Goal: Navigation & Orientation: Find specific page/section

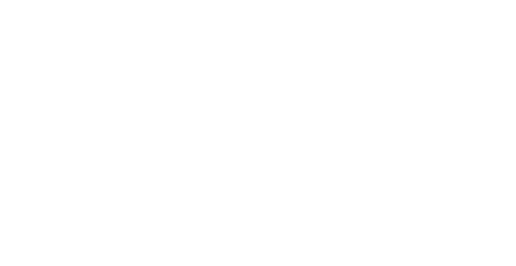
select select "*"
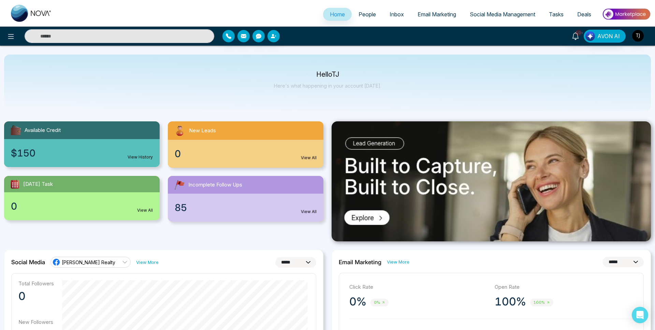
click at [429, 16] on span "Email Marketing" at bounding box center [437, 14] width 39 height 7
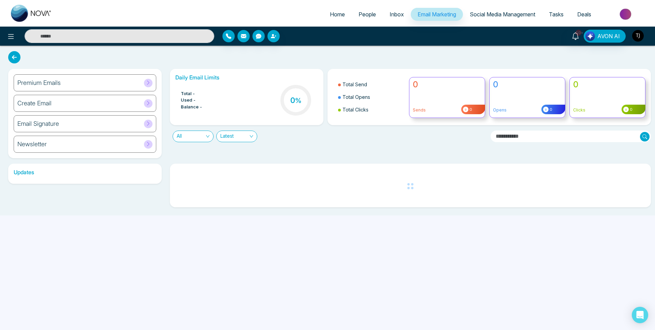
click at [516, 35] on img "button" at bounding box center [638, 36] width 12 height 12
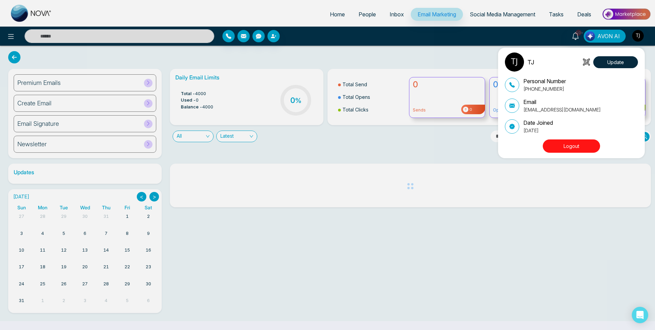
click at [516, 148] on button "Logout" at bounding box center [571, 146] width 57 height 13
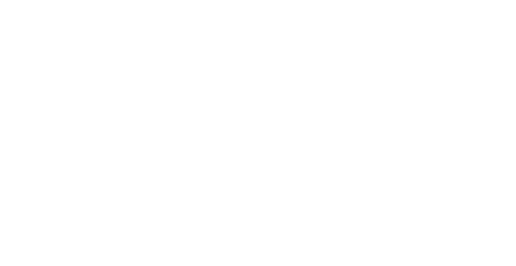
select select "*"
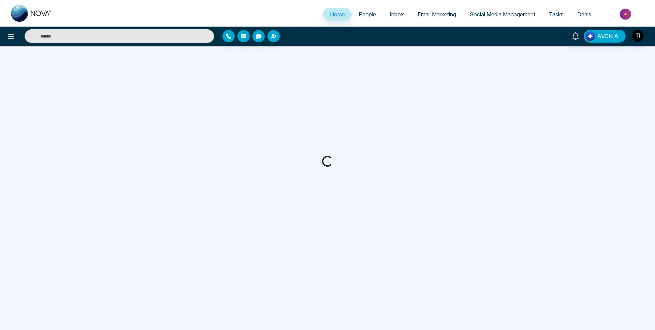
select select "*"
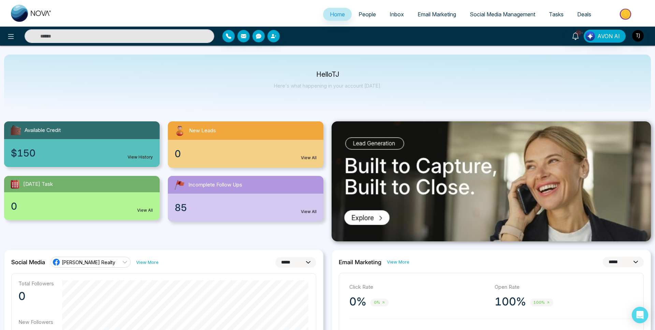
click at [431, 13] on span "Email Marketing" at bounding box center [437, 14] width 39 height 7
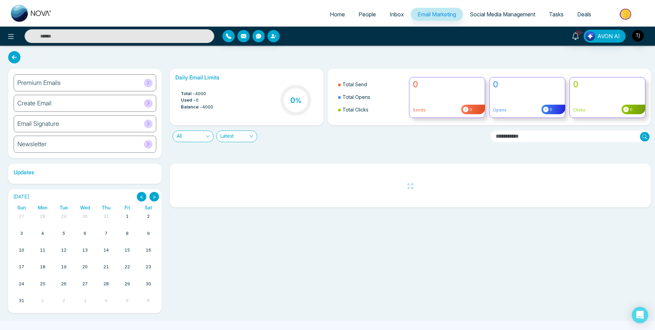
click at [64, 84] on div "Premium Emails" at bounding box center [85, 82] width 143 height 17
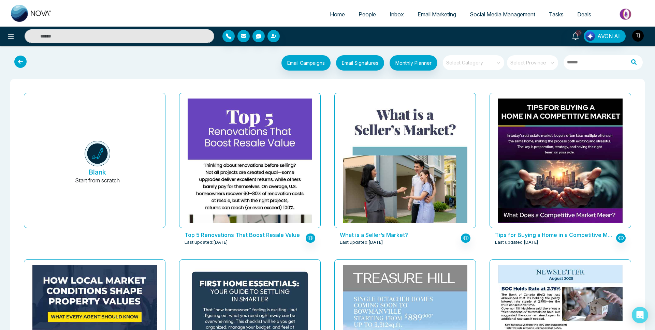
click at [639, 36] on img "button" at bounding box center [638, 36] width 12 height 12
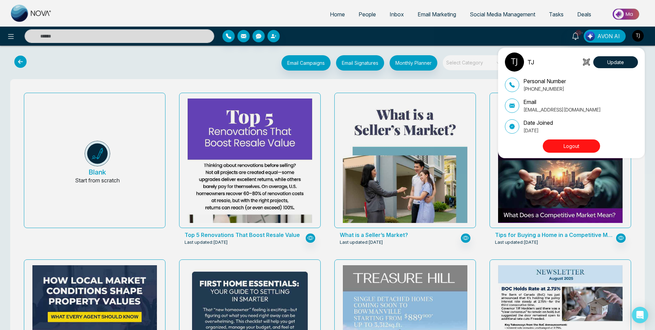
click at [575, 150] on button "Logout" at bounding box center [571, 146] width 57 height 13
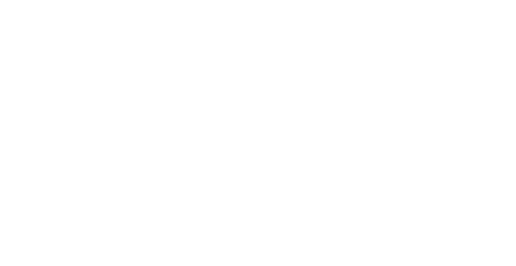
select select "*"
